Goal: Navigation & Orientation: Find specific page/section

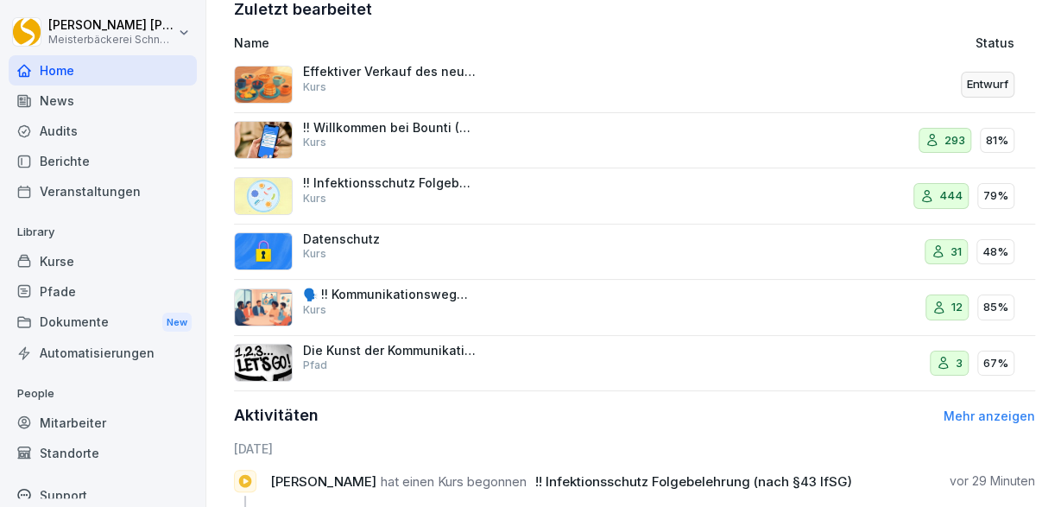
scroll to position [646, 0]
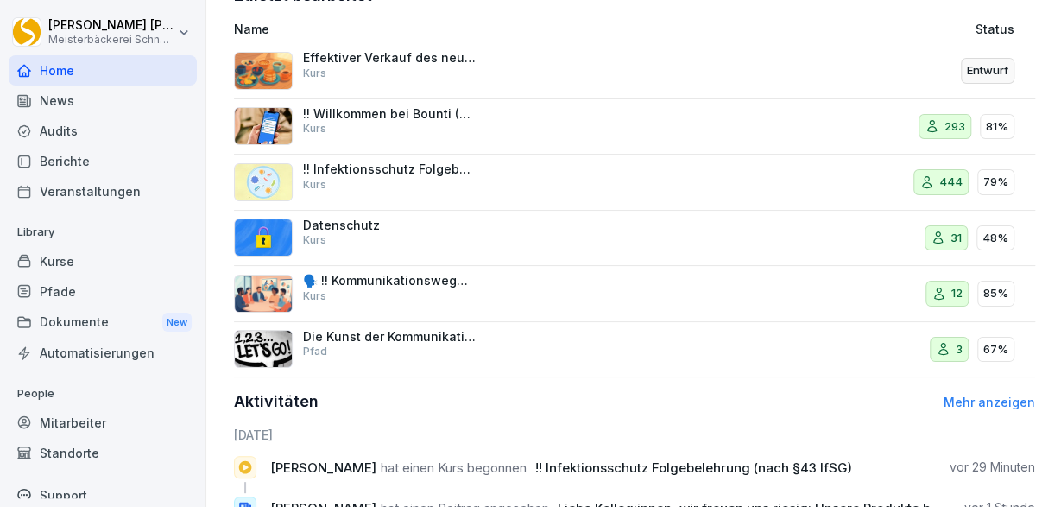
click at [63, 261] on div "Kurse" at bounding box center [103, 261] width 188 height 30
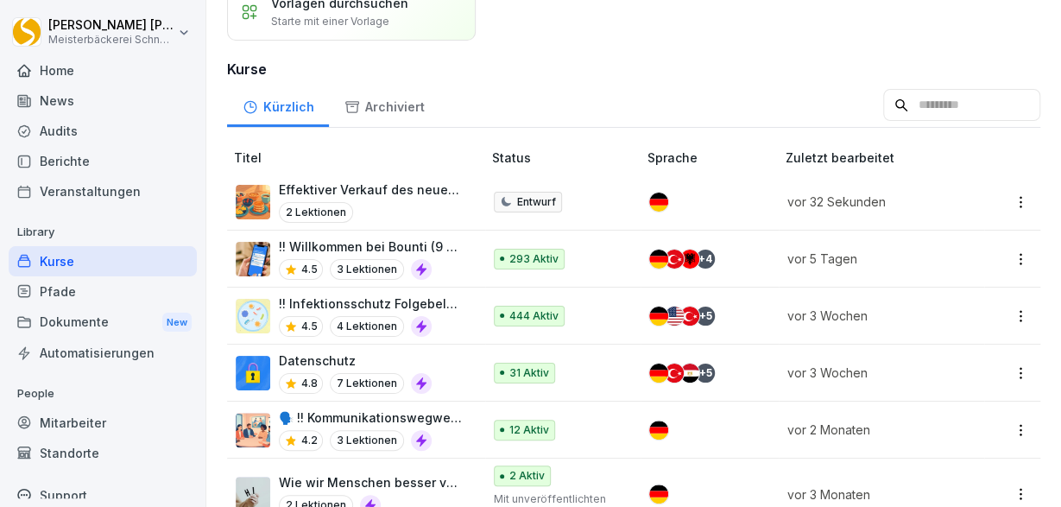
scroll to position [202, 0]
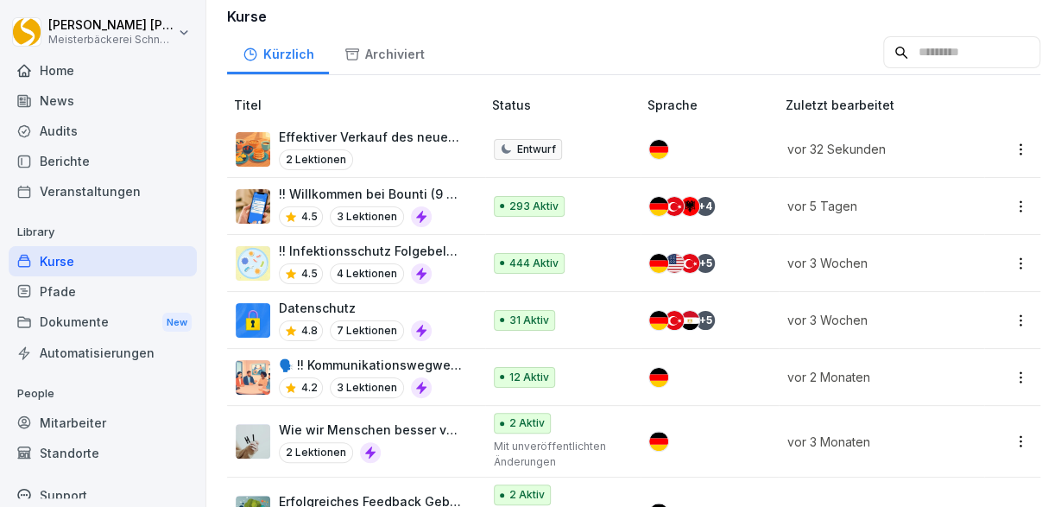
click at [339, 309] on p "Datenschutz" at bounding box center [355, 308] width 153 height 18
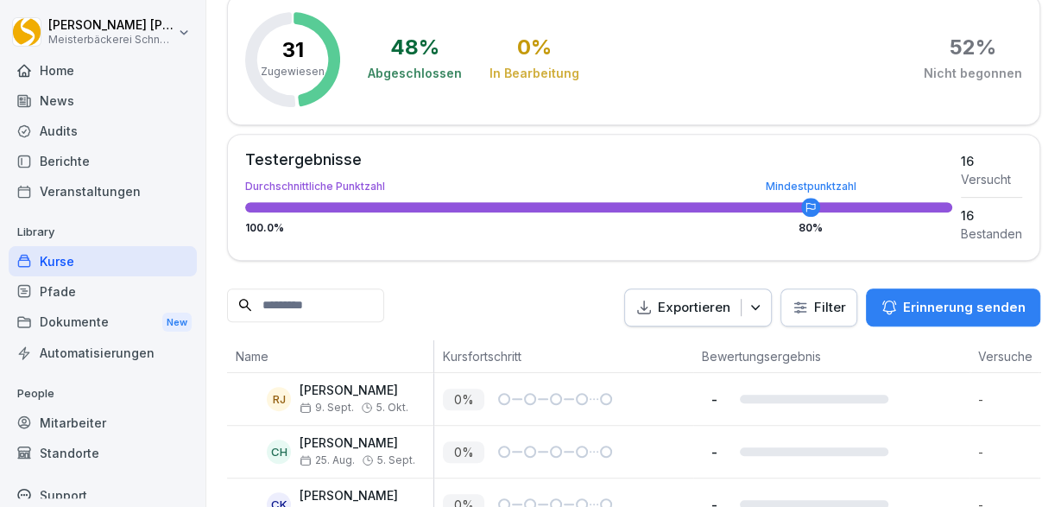
scroll to position [46, 0]
